Goal: Task Accomplishment & Management: Complete application form

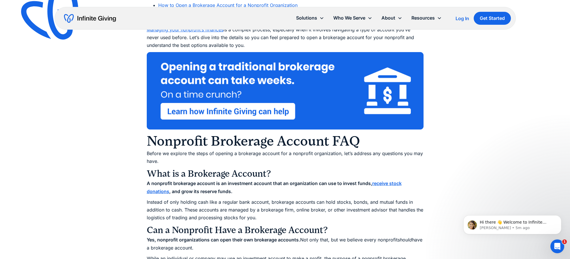
scroll to position [416, 0]
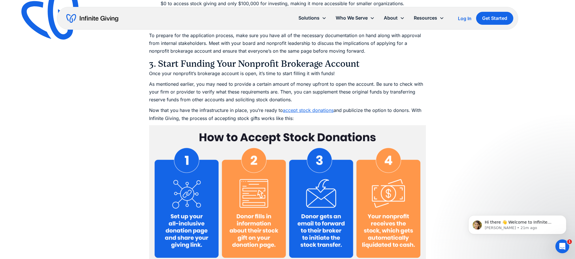
scroll to position [2538, 0]
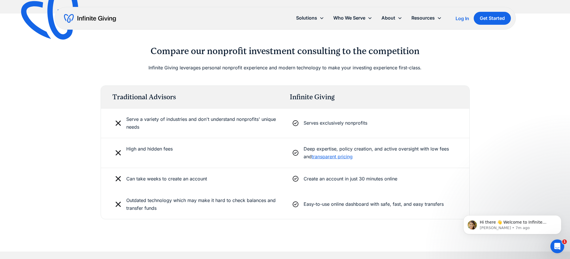
scroll to position [1359, 0]
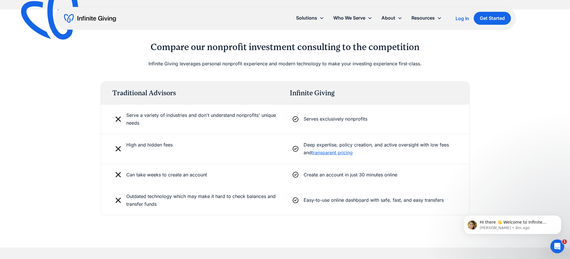
click at [283, 210] on div "Outdated technology which may make it hard to check balances and transfer funds…" at bounding box center [285, 200] width 368 height 29
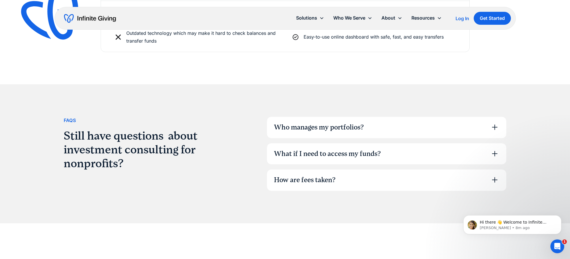
scroll to position [1548, 0]
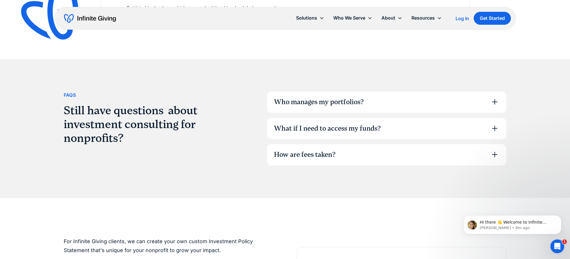
click at [319, 102] on div "Who manages my portfolios?" at bounding box center [319, 102] width 90 height 10
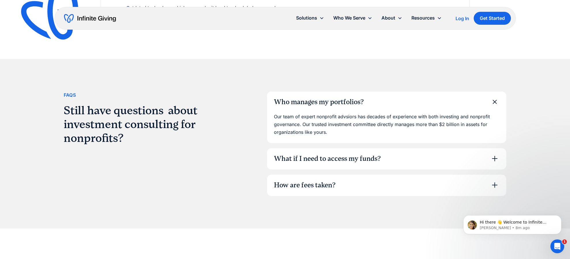
click at [315, 156] on div "What if I need to access my funds?" at bounding box center [327, 159] width 107 height 10
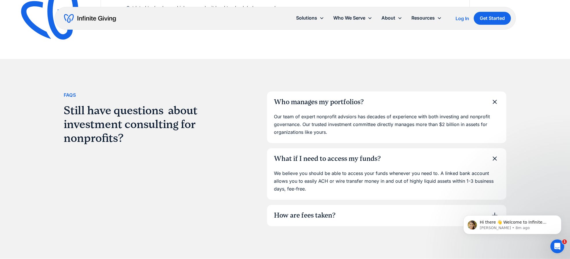
scroll to position [1558, 0]
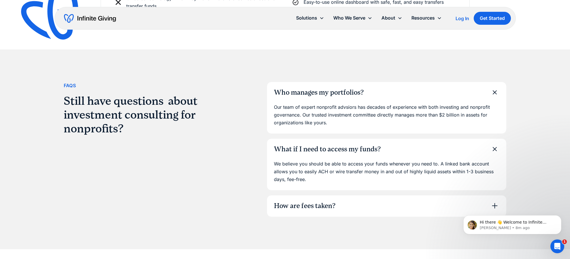
click at [303, 202] on div "How are fees taken?" at bounding box center [305, 207] width 62 height 10
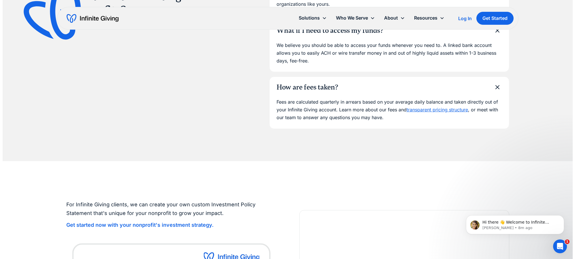
scroll to position [1675, 0]
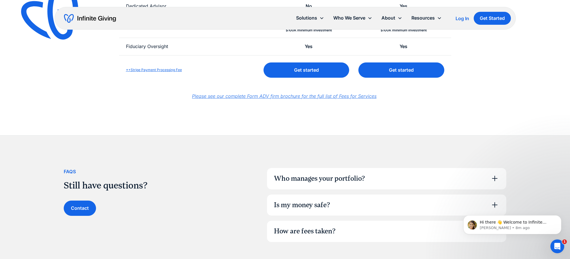
scroll to position [282, 0]
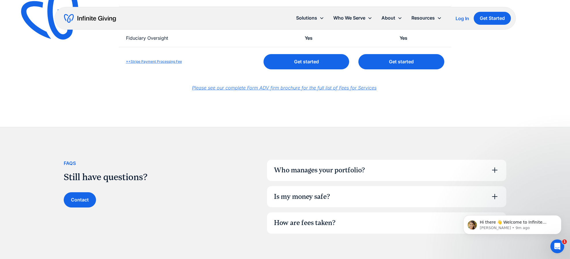
click at [360, 172] on div "Who manages your portfolio?" at bounding box center [319, 171] width 91 height 10
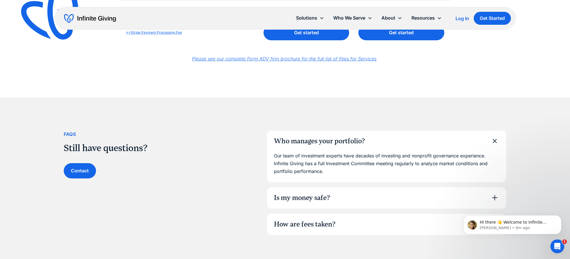
scroll to position [353, 0]
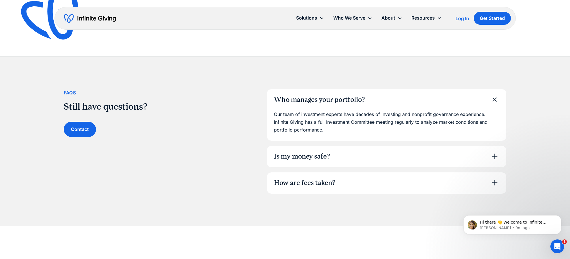
click at [358, 157] on div "Is my money safe?" at bounding box center [386, 156] width 239 height 21
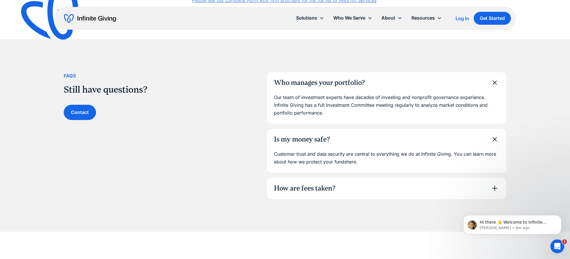
scroll to position [397, 0]
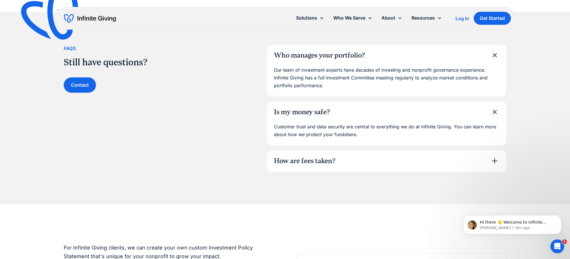
click at [358, 161] on div "How are fees taken?" at bounding box center [386, 161] width 239 height 21
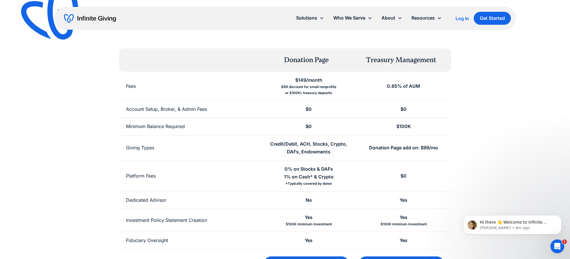
scroll to position [24, 0]
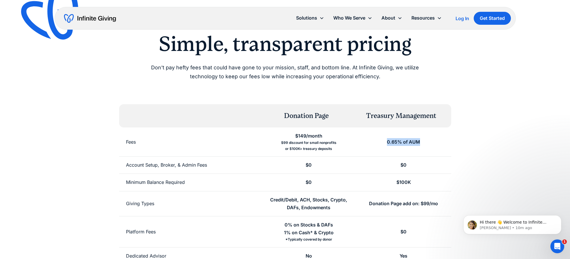
drag, startPoint x: 385, startPoint y: 143, endPoint x: 447, endPoint y: 140, distance: 62.9
click at [446, 140] on div "0.65% of AUM" at bounding box center [403, 142] width 95 height 29
click at [447, 140] on div "0.65% of AUM" at bounding box center [403, 142] width 95 height 29
drag, startPoint x: 408, startPoint y: 183, endPoint x: 421, endPoint y: 182, distance: 13.0
click at [420, 182] on div "$100K" at bounding box center [403, 182] width 95 height 17
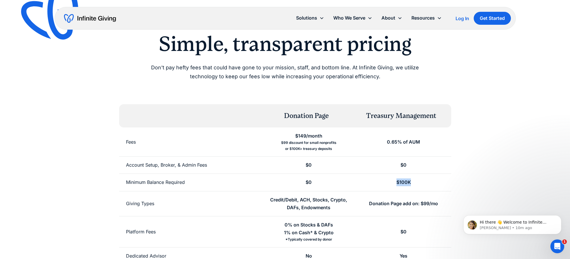
click at [421, 182] on div "$100K" at bounding box center [403, 182] width 95 height 17
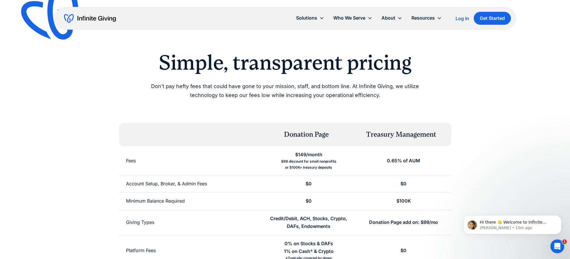
scroll to position [0, 0]
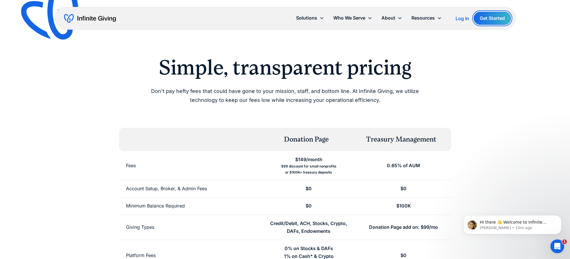
click at [489, 21] on link "Get Started" at bounding box center [492, 18] width 37 height 13
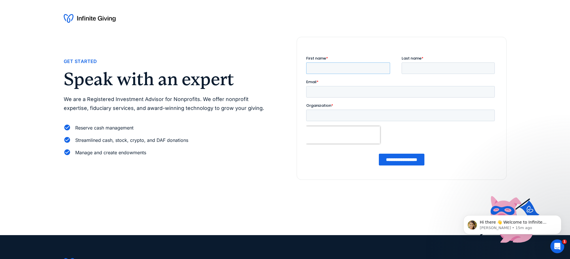
click at [347, 72] on input "First name *" at bounding box center [348, 69] width 84 height 12
type input "****"
type input "********"
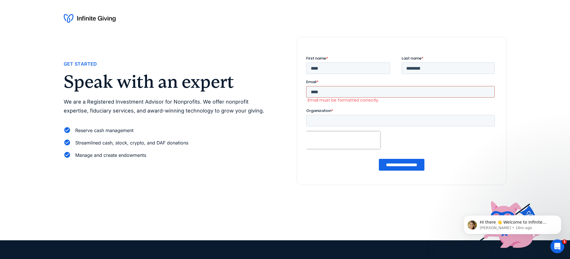
type input "**********"
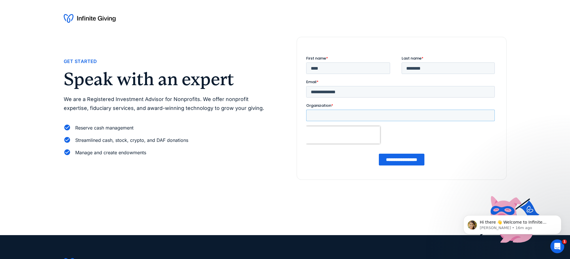
click at [346, 117] on input "Organization *" at bounding box center [400, 116] width 189 height 12
type input "**********"
click at [414, 162] on input "**********" at bounding box center [402, 160] width 46 height 12
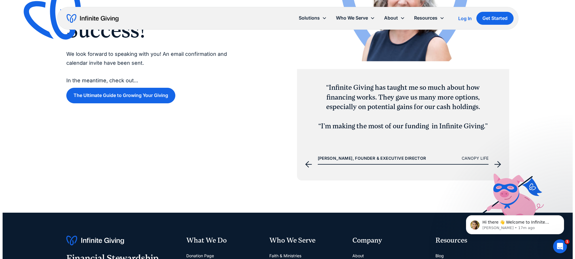
scroll to position [107, 0]
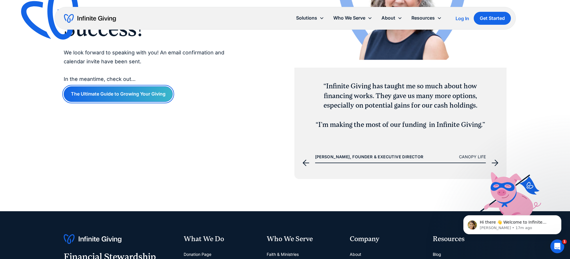
click at [159, 99] on link "The Ultimate Guide to Growing Your Giving" at bounding box center [118, 93] width 109 height 15
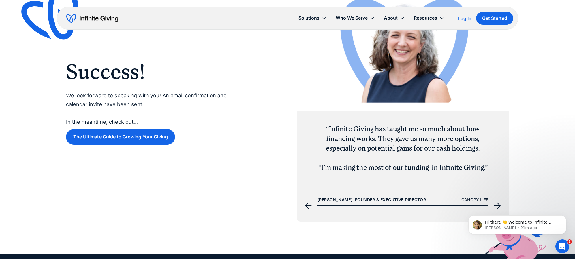
scroll to position [0, 0]
